Goal: Obtain resource: Download file/media

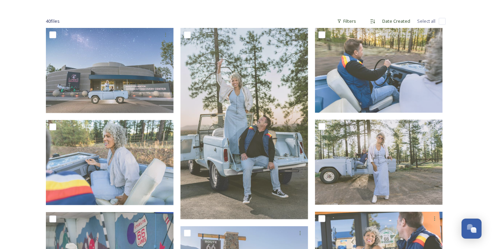
scroll to position [81, 0]
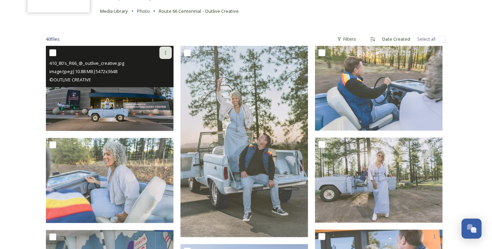
click at [165, 52] on icon at bounding box center [165, 53] width 1 height 4
click at [154, 81] on span "Download" at bounding box center [157, 81] width 21 height 7
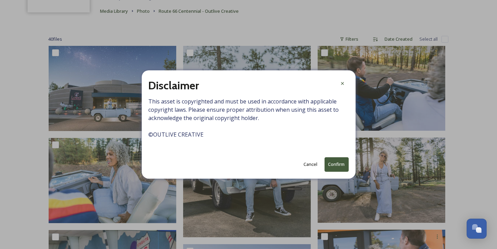
click at [331, 163] on button "Confirm" at bounding box center [336, 164] width 24 height 14
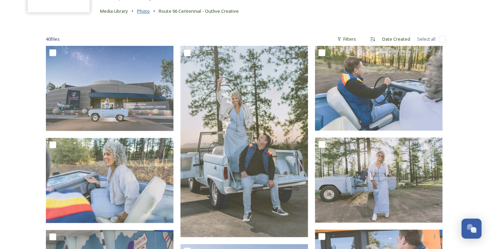
click at [148, 12] on span "Photo" at bounding box center [143, 11] width 13 height 6
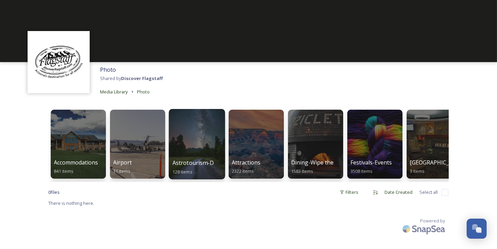
click at [198, 146] on div at bounding box center [197, 144] width 56 height 70
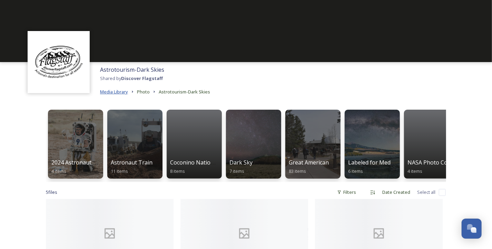
click at [120, 91] on span "Media Library" at bounding box center [114, 92] width 28 height 6
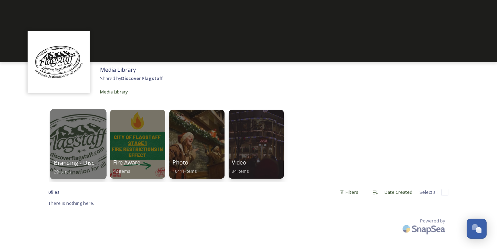
click at [97, 157] on div at bounding box center [78, 144] width 56 height 70
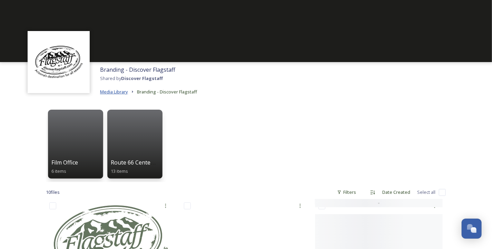
click at [123, 92] on span "Media Library" at bounding box center [114, 92] width 28 height 6
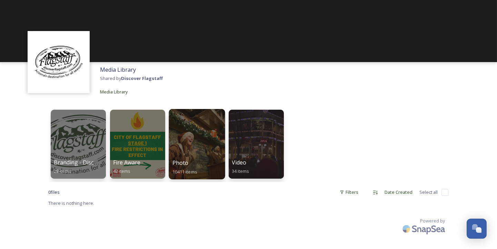
click at [190, 150] on div at bounding box center [197, 144] width 56 height 70
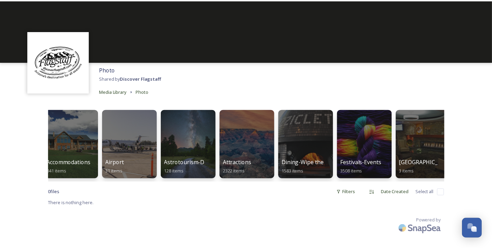
scroll to position [0, 16]
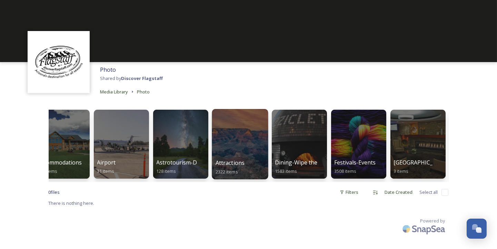
click at [232, 153] on div at bounding box center [240, 144] width 56 height 70
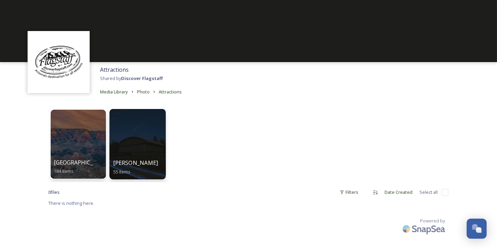
click at [126, 159] on span "[PERSON_NAME]" at bounding box center [135, 163] width 45 height 8
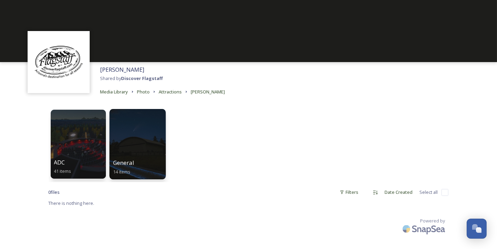
click at [140, 154] on div at bounding box center [137, 144] width 56 height 70
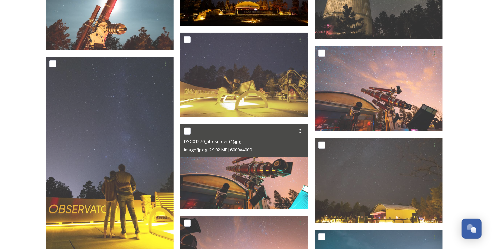
scroll to position [207, 0]
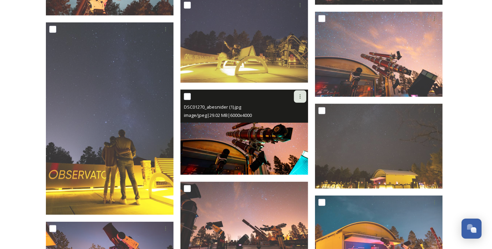
click at [299, 98] on icon at bounding box center [300, 97] width 6 height 6
click at [292, 123] on span "Download" at bounding box center [291, 125] width 21 height 7
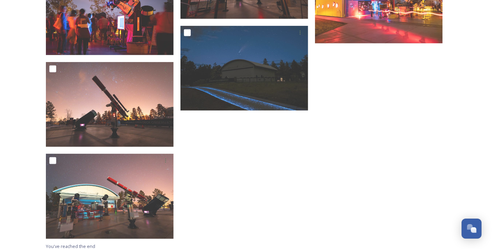
scroll to position [483, 0]
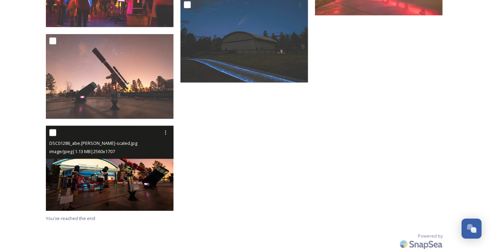
click at [103, 164] on img at bounding box center [110, 168] width 128 height 85
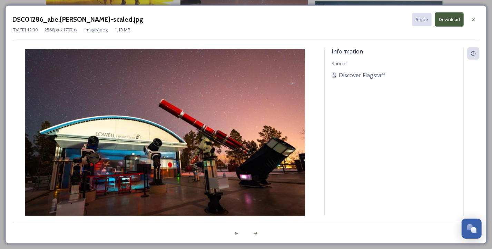
scroll to position [401, 0]
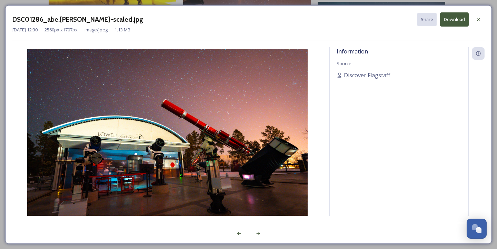
click at [460, 16] on button "Download" at bounding box center [454, 19] width 29 height 14
click at [372, 149] on div "Information Source [PERSON_NAME]" at bounding box center [399, 140] width 139 height 187
click at [477, 17] on icon at bounding box center [478, 20] width 6 height 6
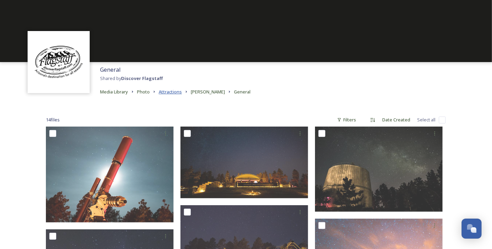
click at [174, 92] on span "Attractions" at bounding box center [170, 92] width 23 height 6
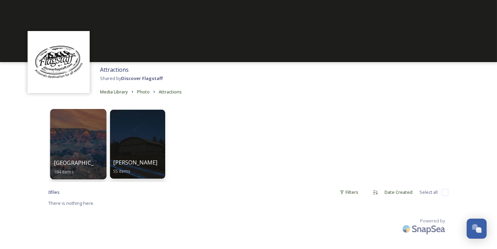
click at [82, 151] on div at bounding box center [78, 144] width 56 height 70
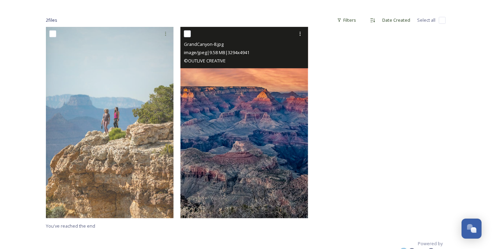
scroll to position [103, 0]
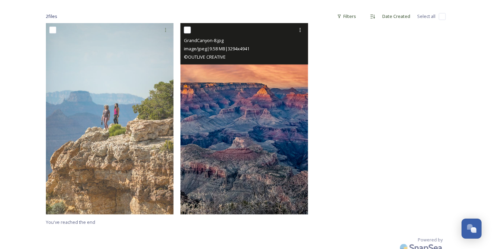
click at [254, 177] on img at bounding box center [244, 118] width 128 height 191
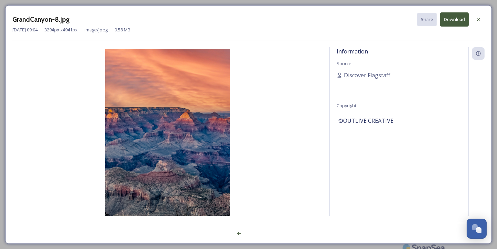
click at [450, 21] on button "Download" at bounding box center [454, 19] width 29 height 14
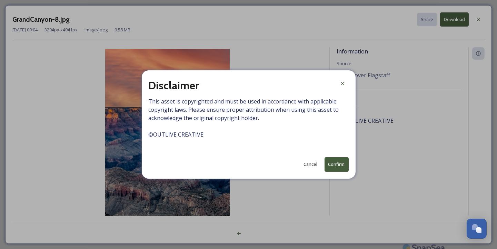
click at [337, 162] on button "Confirm" at bounding box center [336, 164] width 24 height 14
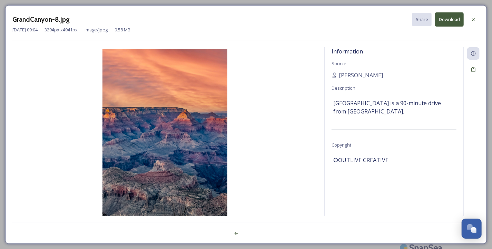
drag, startPoint x: 279, startPoint y: 91, endPoint x: 285, endPoint y: 84, distance: 8.5
click at [279, 91] on img at bounding box center [164, 142] width 305 height 187
click at [471, 18] on icon at bounding box center [473, 20] width 6 height 6
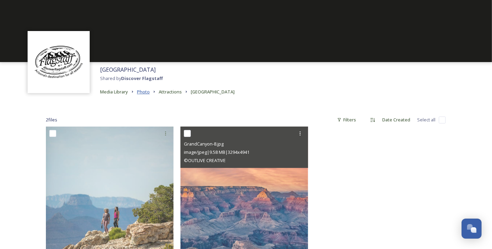
click at [147, 90] on span "Photo" at bounding box center [143, 92] width 13 height 6
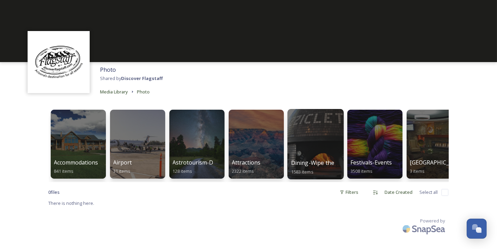
click at [321, 144] on div at bounding box center [315, 144] width 56 height 70
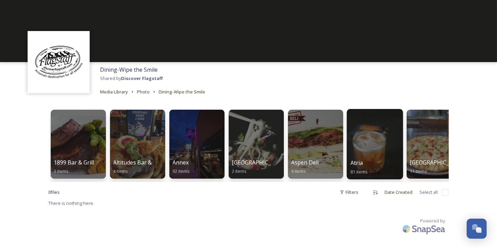
click at [367, 139] on div at bounding box center [375, 144] width 56 height 70
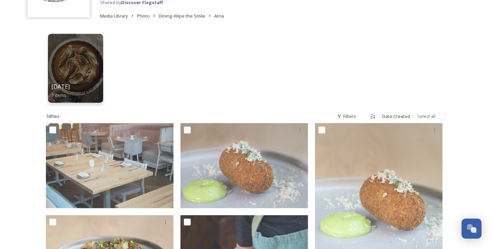
scroll to position [34, 0]
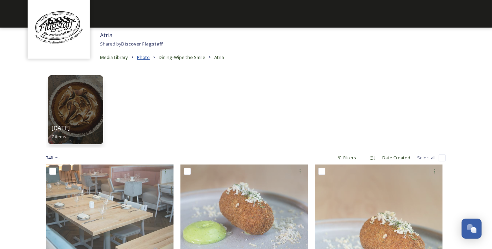
click at [144, 57] on span "Photo" at bounding box center [143, 57] width 13 height 6
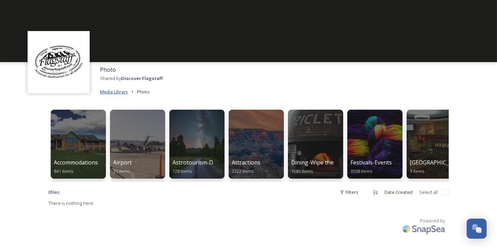
click at [120, 92] on span "Media Library" at bounding box center [114, 92] width 28 height 6
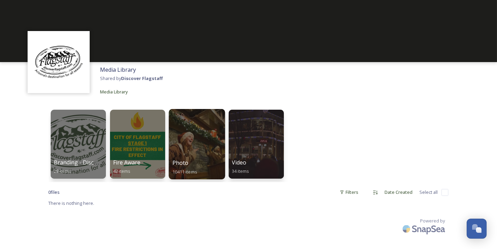
click at [186, 162] on span "Photo" at bounding box center [180, 163] width 16 height 8
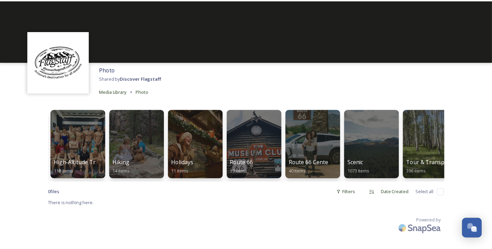
scroll to position [0, 430]
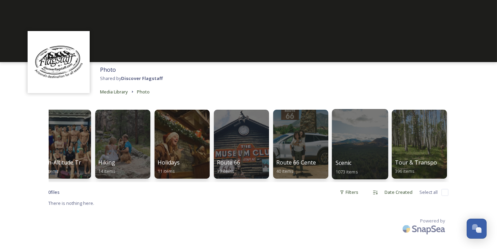
click at [361, 152] on div at bounding box center [360, 144] width 56 height 70
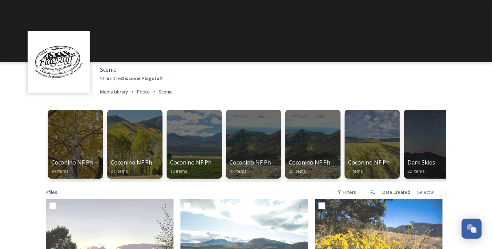
click at [142, 89] on span "Photo" at bounding box center [143, 92] width 13 height 6
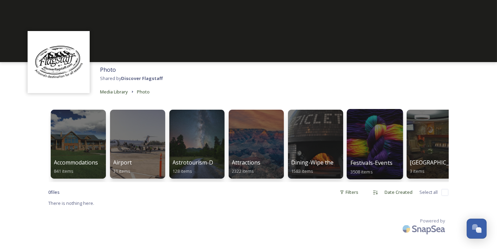
click at [375, 151] on div at bounding box center [375, 144] width 56 height 70
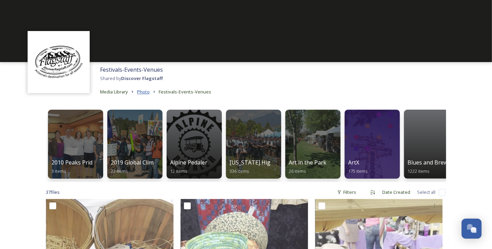
click at [147, 92] on span "Photo" at bounding box center [143, 92] width 13 height 6
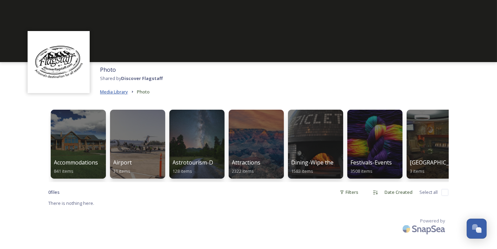
click at [122, 91] on span "Media Library" at bounding box center [114, 92] width 28 height 6
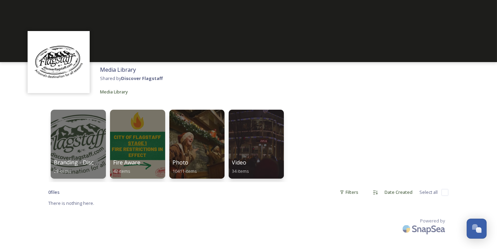
click at [61, 69] on img at bounding box center [58, 61] width 55 height 55
click at [121, 90] on span "Media Library" at bounding box center [114, 92] width 28 height 6
click at [192, 164] on div "Photo 10411 items" at bounding box center [196, 167] width 49 height 17
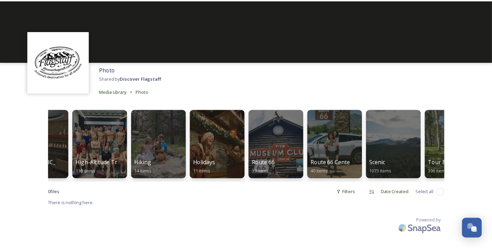
scroll to position [0, 430]
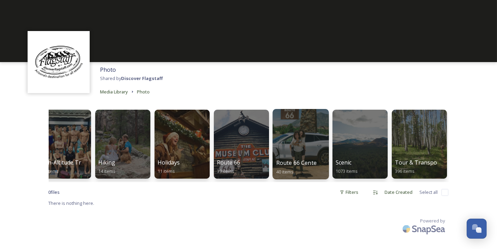
click at [308, 161] on span "Route 66 Centennial - Outlive Creative" at bounding box center [326, 163] width 100 height 8
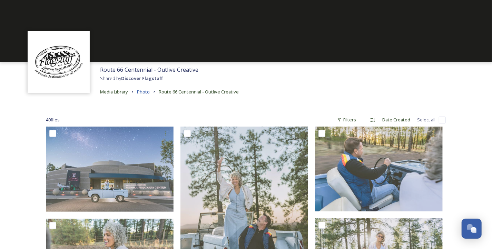
click at [145, 91] on span "Photo" at bounding box center [143, 92] width 13 height 6
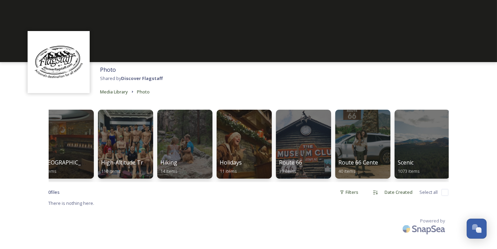
scroll to position [0, 430]
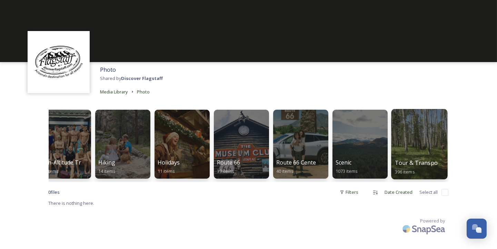
click at [412, 152] on div at bounding box center [419, 144] width 56 height 70
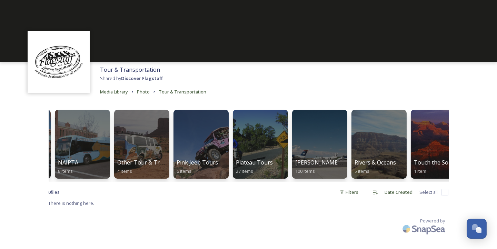
scroll to position [0, 1438]
